Goal: Information Seeking & Learning: Learn about a topic

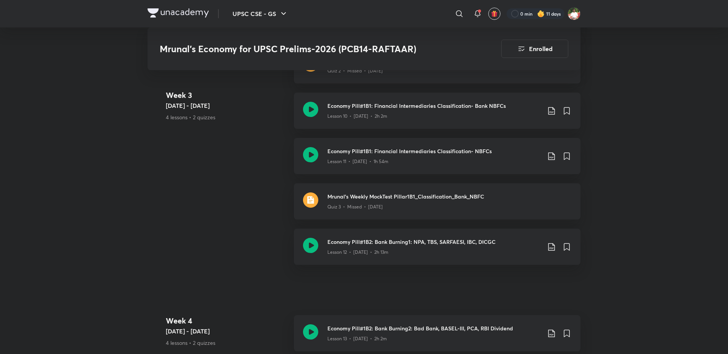
click at [188, 10] on img at bounding box center [178, 12] width 61 height 9
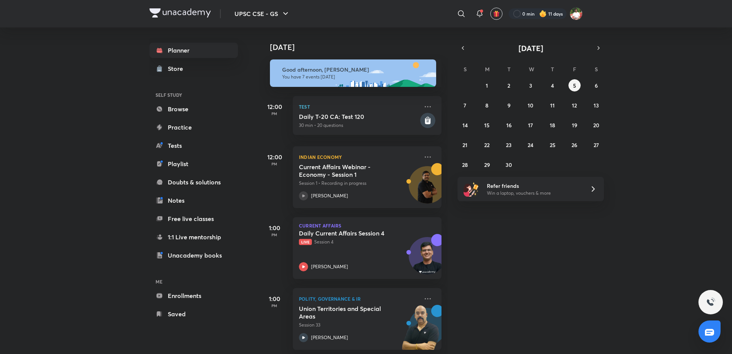
click at [663, 146] on div "Today Good afternoon, Shashank You have 7 events today 12:00 PM Test Daily T-20…" at bounding box center [494, 190] width 471 height 327
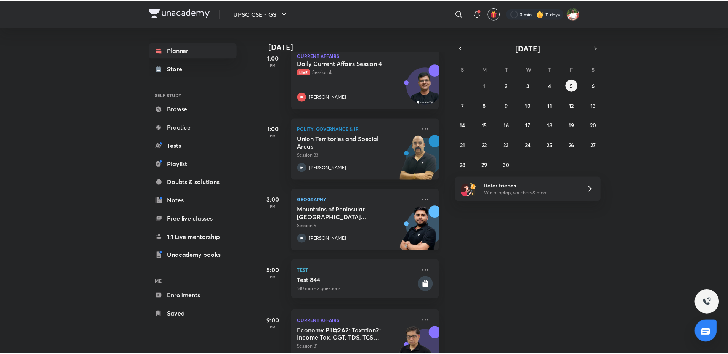
scroll to position [191, 0]
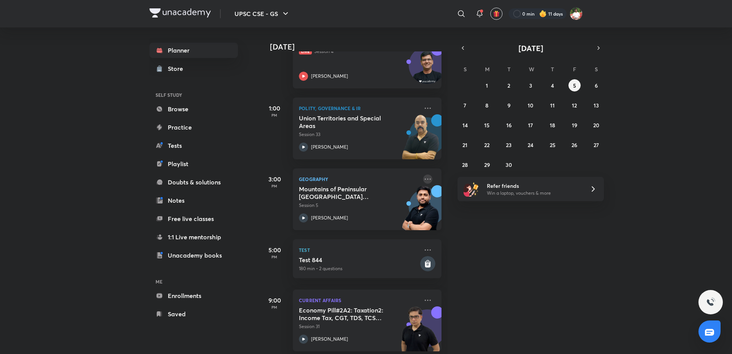
click at [423, 177] on icon at bounding box center [427, 179] width 9 height 9
click at [487, 218] on li "Go to course page" at bounding box center [475, 213] width 75 height 17
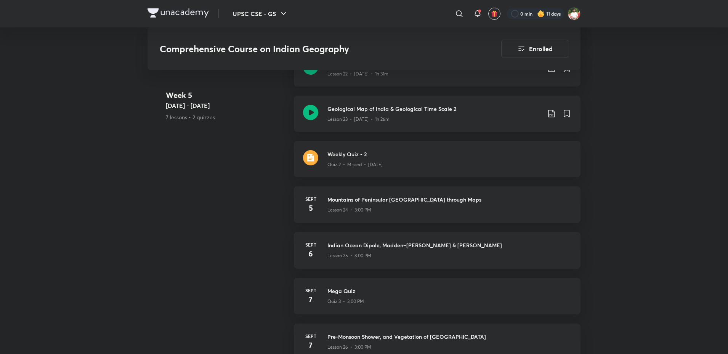
scroll to position [1601, 0]
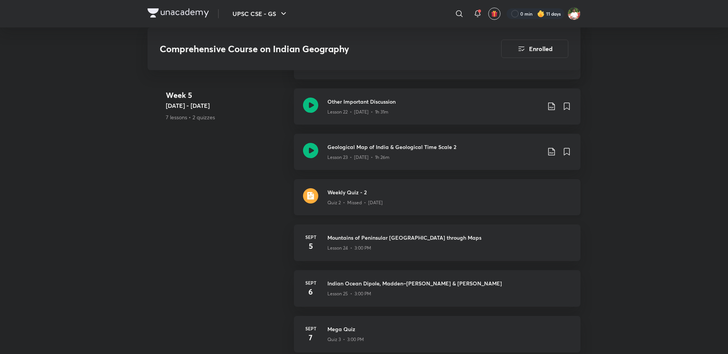
click at [321, 179] on div "Weekly Quiz - 2 Quiz 2 • Missed • Sept 4" at bounding box center [437, 197] width 287 height 36
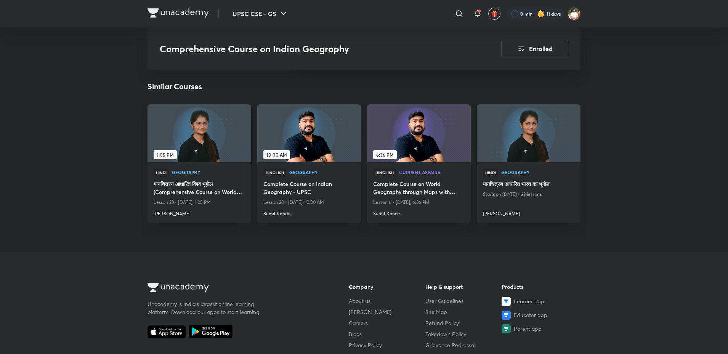
scroll to position [1106, 0]
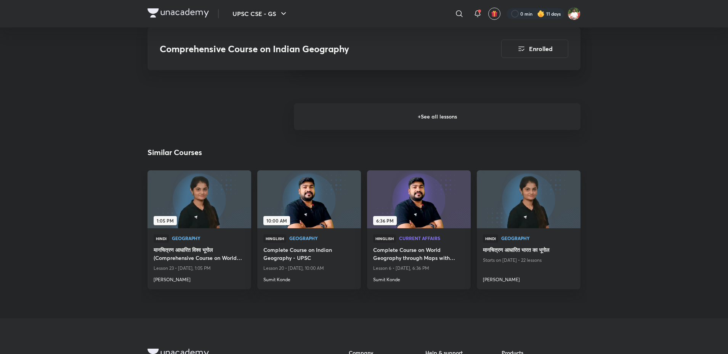
click at [392, 103] on h6 "+ See all lessons" at bounding box center [437, 116] width 287 height 27
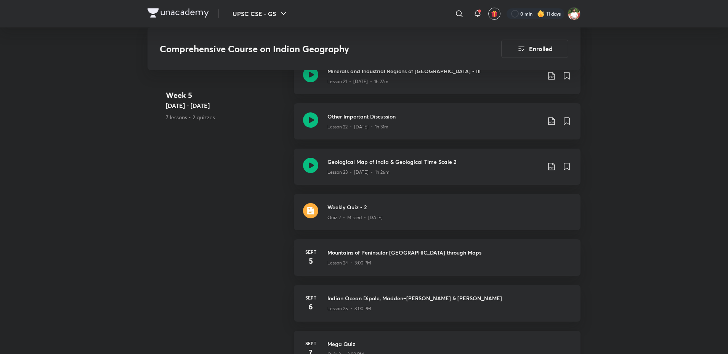
scroll to position [1563, 0]
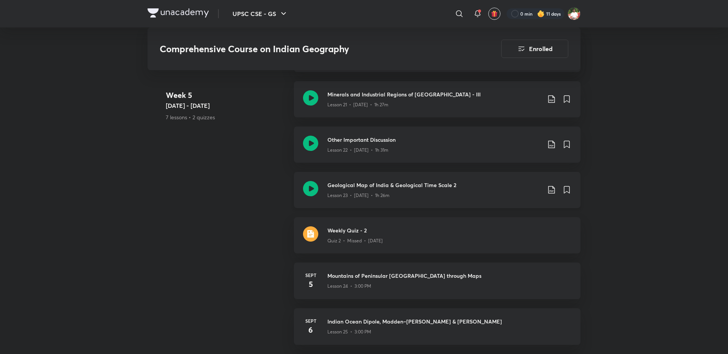
click at [308, 181] on icon at bounding box center [310, 188] width 15 height 15
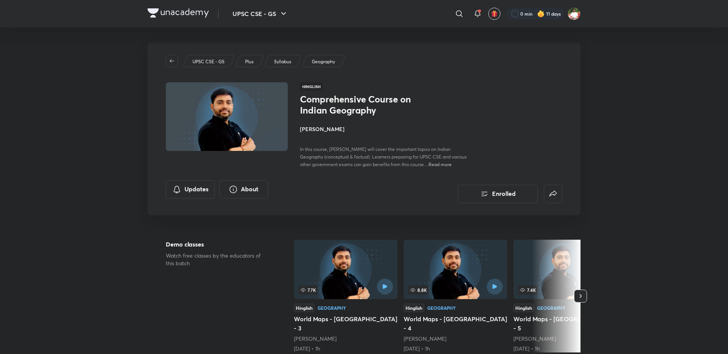
click at [202, 14] on img at bounding box center [178, 12] width 61 height 9
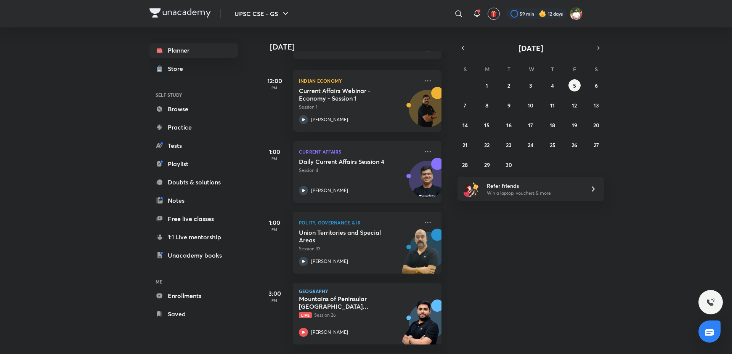
click at [361, 165] on h5 "Daily Current Affairs Session 4" at bounding box center [346, 162] width 95 height 8
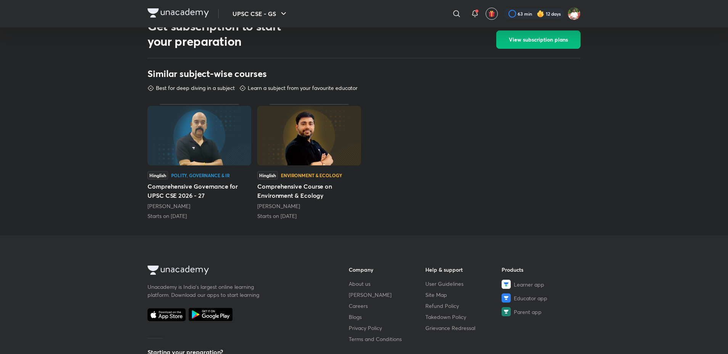
scroll to position [305, 0]
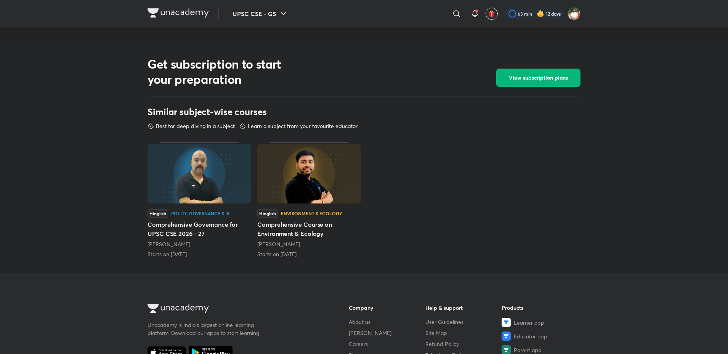
click at [529, 77] on span "View subscription plans" at bounding box center [538, 78] width 59 height 8
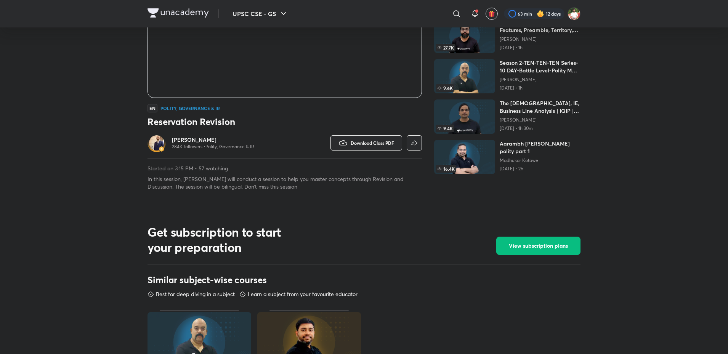
scroll to position [153, 0]
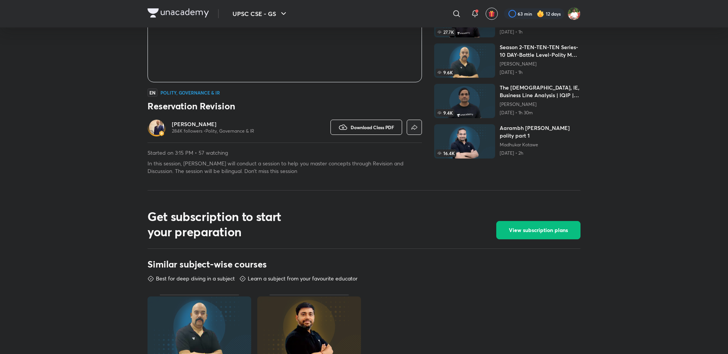
click at [355, 132] on button "Download Class PDF" at bounding box center [367, 127] width 72 height 15
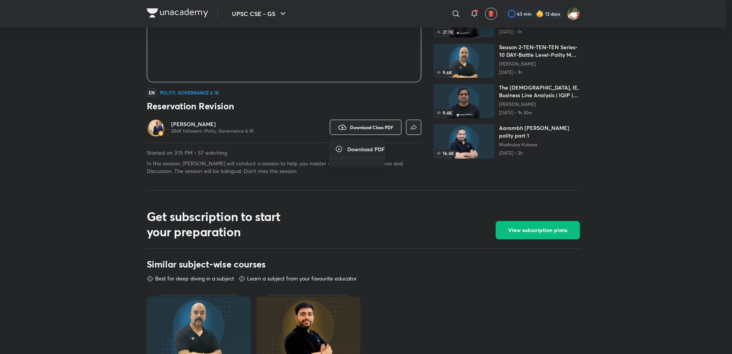
click at [397, 217] on div at bounding box center [366, 177] width 732 height 354
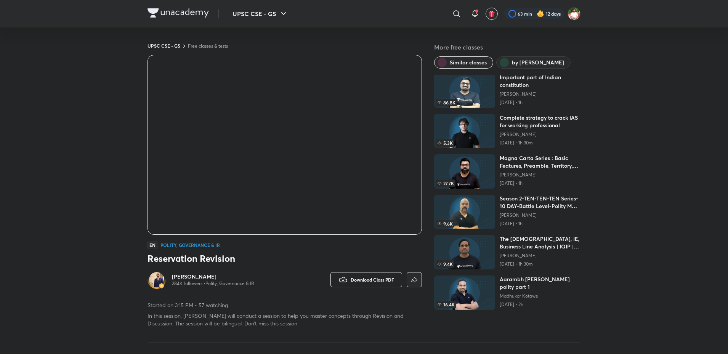
scroll to position [0, 0]
